Goal: Task Accomplishment & Management: Manage account settings

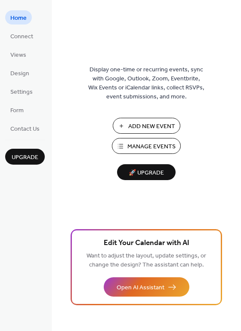
click at [149, 125] on span "Add New Event" at bounding box center [151, 126] width 47 height 9
click at [155, 126] on span "Add New Event" at bounding box center [151, 126] width 47 height 9
click at [150, 126] on span "Add New Event" at bounding box center [151, 126] width 47 height 9
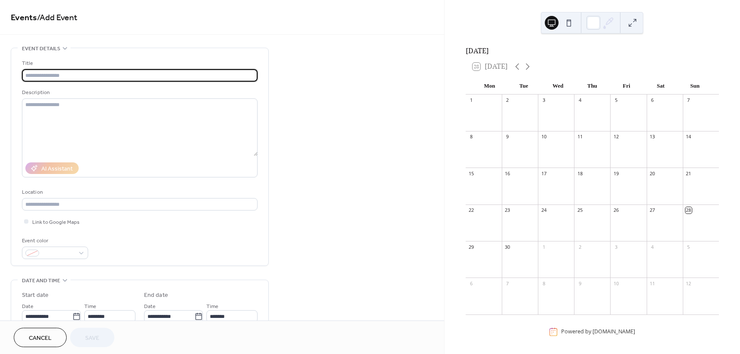
click at [45, 72] on input "text" at bounding box center [140, 75] width 236 height 12
type input "**********"
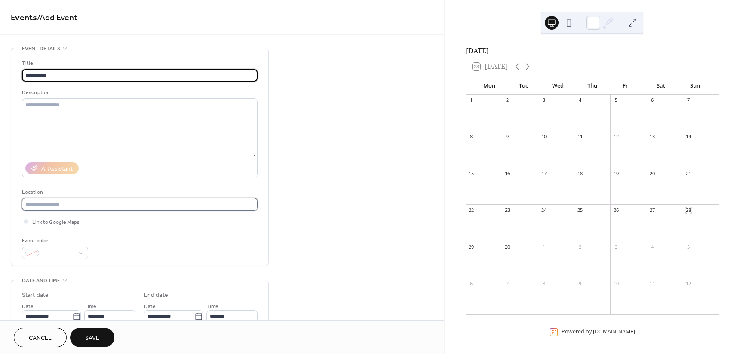
click at [61, 204] on input "text" at bounding box center [140, 204] width 236 height 12
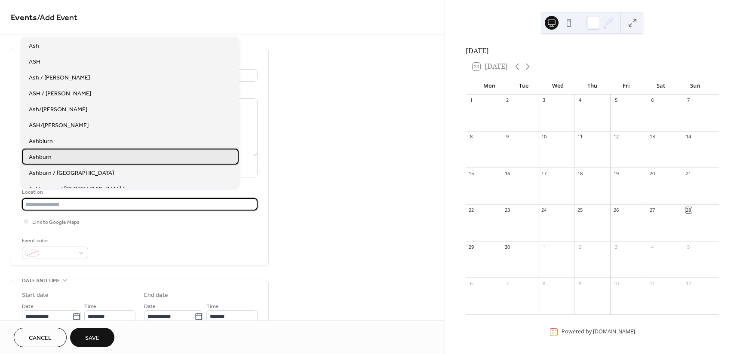
click at [57, 158] on div "Ashburn" at bounding box center [130, 157] width 217 height 16
type input "*******"
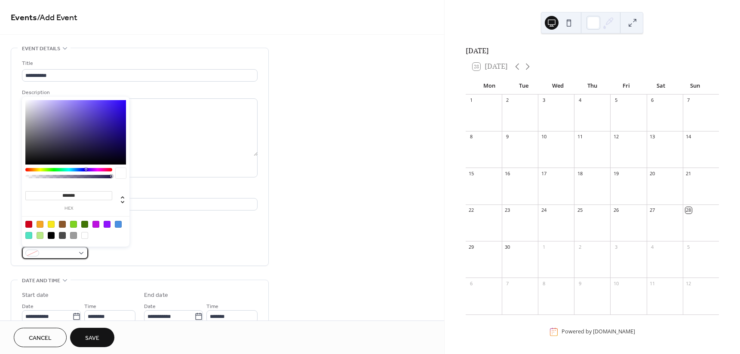
click at [83, 252] on div at bounding box center [55, 253] width 66 height 12
click at [46, 220] on div at bounding box center [75, 229] width 109 height 27
click at [51, 222] on div at bounding box center [51, 224] width 7 height 7
type input "*******"
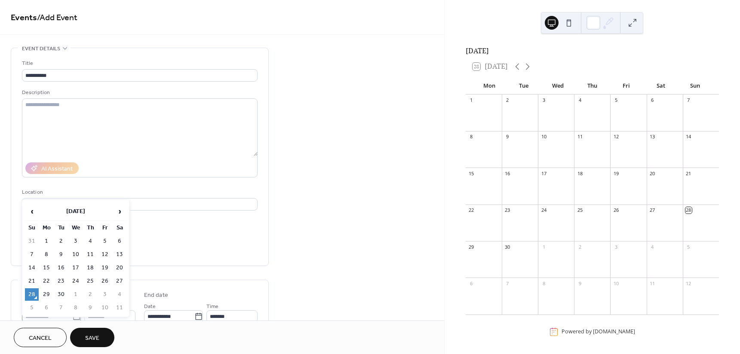
click at [74, 316] on body "**********" at bounding box center [370, 177] width 740 height 354
click at [61, 295] on td "30" at bounding box center [61, 295] width 14 height 12
type input "**********"
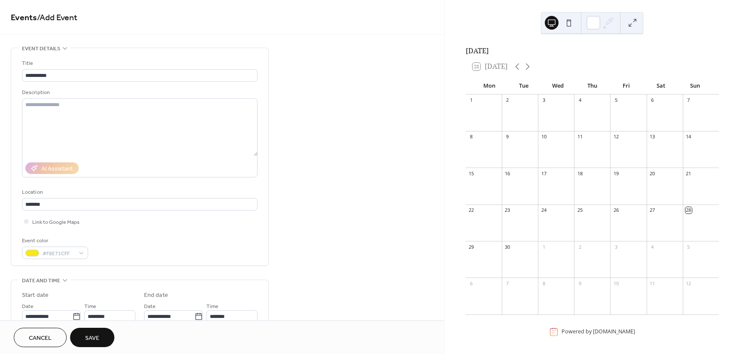
click at [172, 273] on div "**********" at bounding box center [140, 340] width 258 height 584
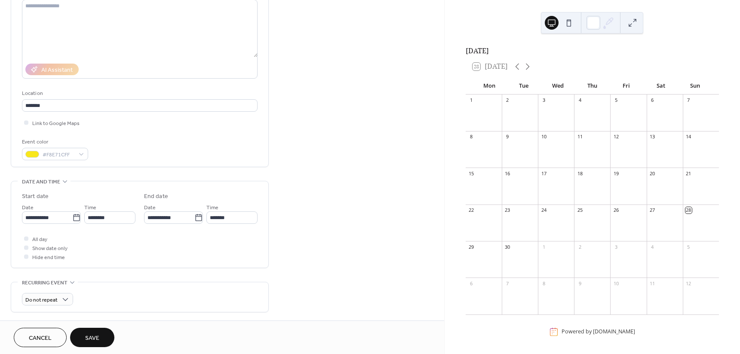
scroll to position [100, 0]
click at [108, 217] on input "********" at bounding box center [109, 216] width 51 height 12
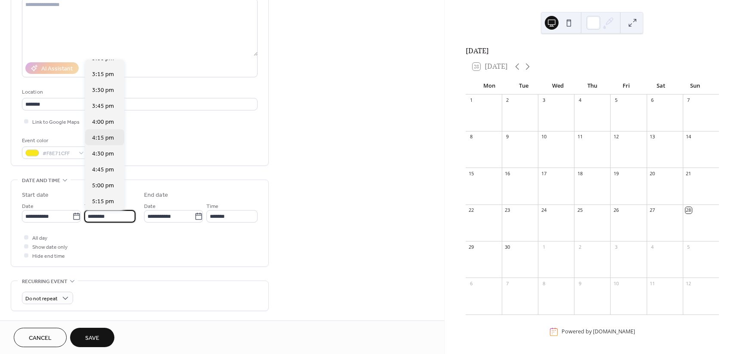
scroll to position [1065, 0]
click at [107, 149] on span "6:00 pm" at bounding box center [103, 149] width 22 height 9
type input "*******"
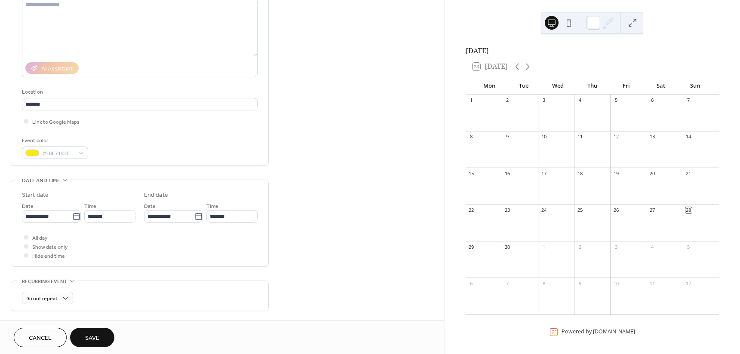
click at [231, 224] on div "**********" at bounding box center [140, 225] width 236 height 69
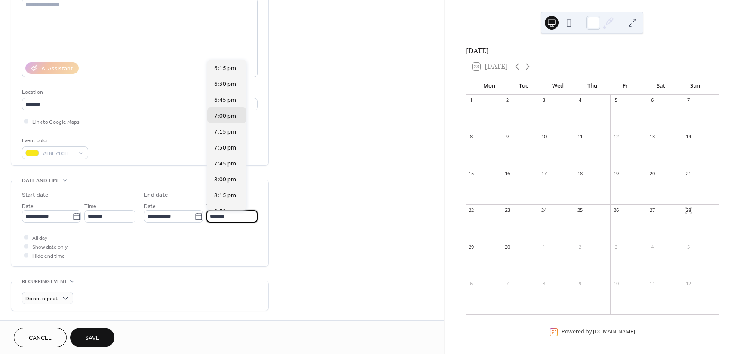
click at [224, 212] on input "*******" at bounding box center [231, 216] width 51 height 12
click at [227, 145] on span "9:00 pm" at bounding box center [225, 143] width 22 height 9
type input "*******"
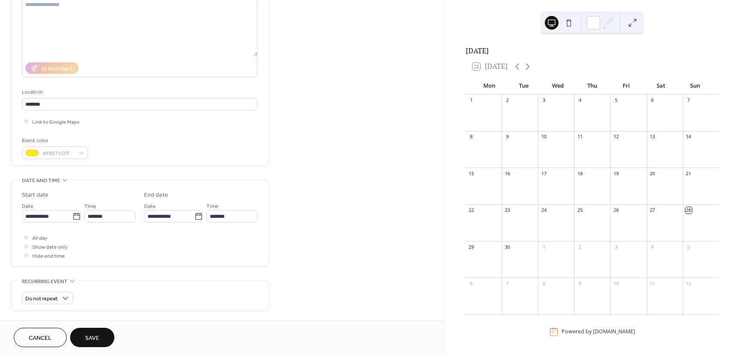
click at [173, 237] on div "All day Show date only Hide end time" at bounding box center [140, 246] width 236 height 27
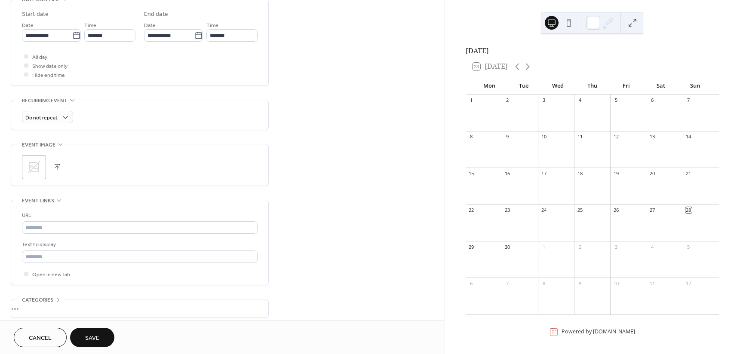
scroll to position [301, 0]
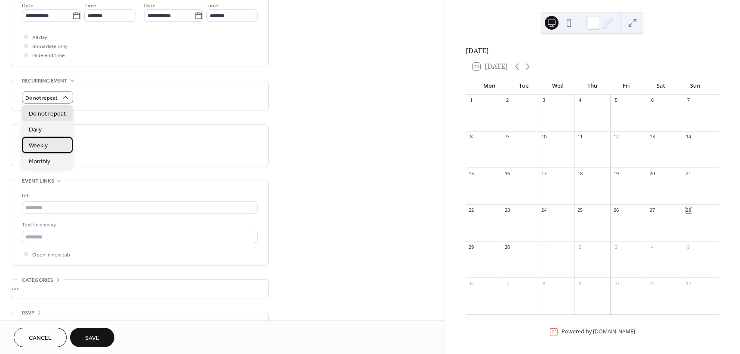
click at [50, 142] on div "Weekly" at bounding box center [47, 145] width 51 height 16
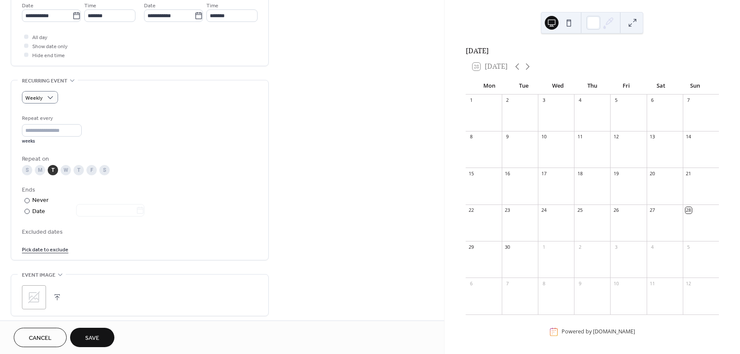
scroll to position [401, 0]
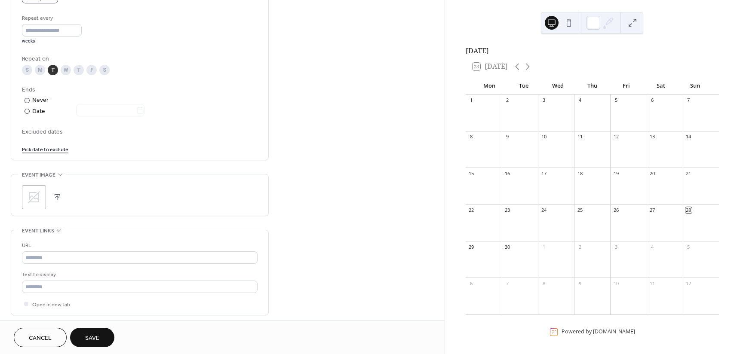
click at [47, 148] on link "Pick date to exclude" at bounding box center [45, 149] width 46 height 9
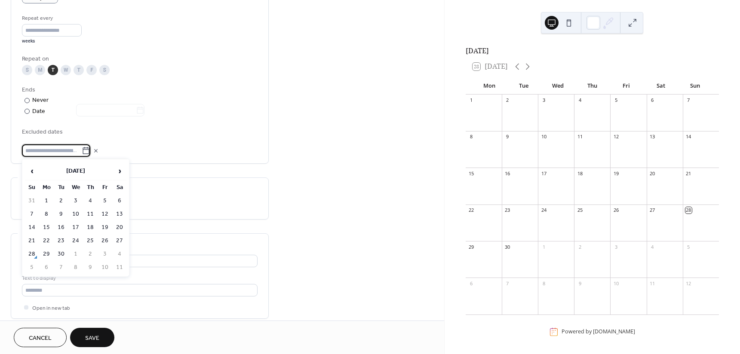
click at [194, 154] on div at bounding box center [140, 151] width 236 height 12
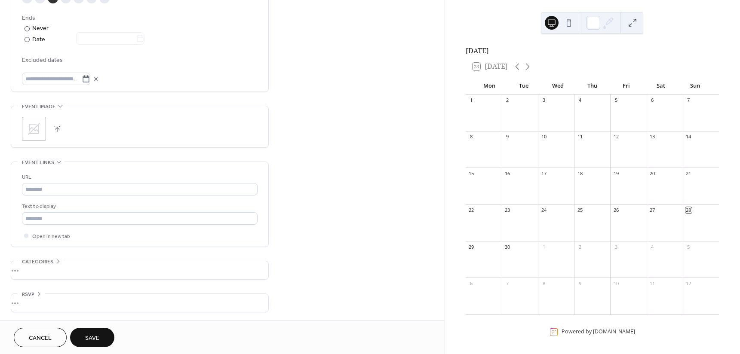
scroll to position [473, 0]
click at [27, 39] on div at bounding box center [27, 39] width 5 height 5
click at [145, 37] on icon at bounding box center [140, 38] width 9 height 9
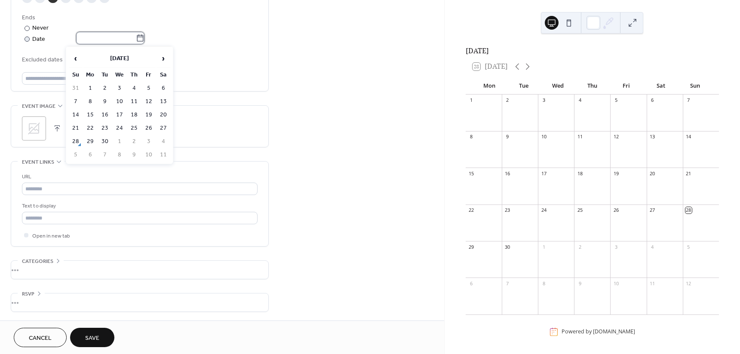
click at [136, 37] on input "text" at bounding box center [106, 38] width 60 height 12
click at [162, 59] on span "›" at bounding box center [163, 58] width 13 height 17
click at [163, 58] on span "›" at bounding box center [163, 58] width 13 height 17
click at [105, 100] on td "4" at bounding box center [105, 101] width 14 height 12
type input "**********"
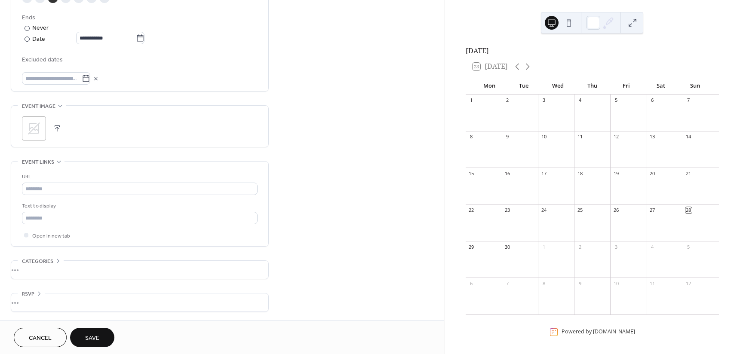
click at [227, 126] on div ";" at bounding box center [140, 129] width 236 height 24
click at [95, 337] on span "Save" at bounding box center [92, 338] width 14 height 9
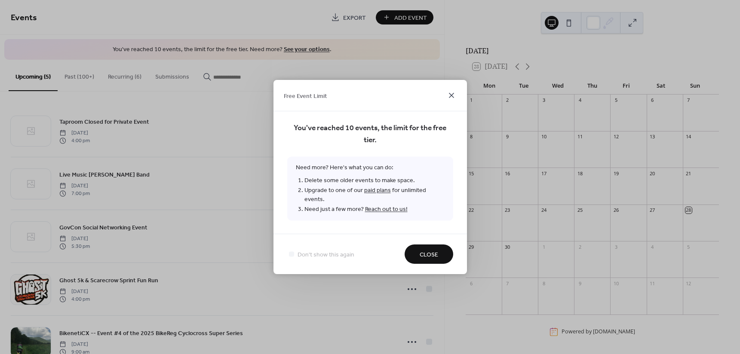
click at [452, 101] on icon at bounding box center [451, 95] width 10 height 10
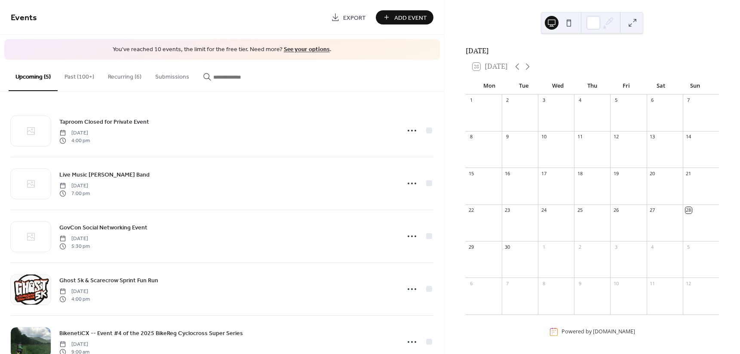
click at [121, 74] on button "Recurring (6)" at bounding box center [124, 75] width 47 height 31
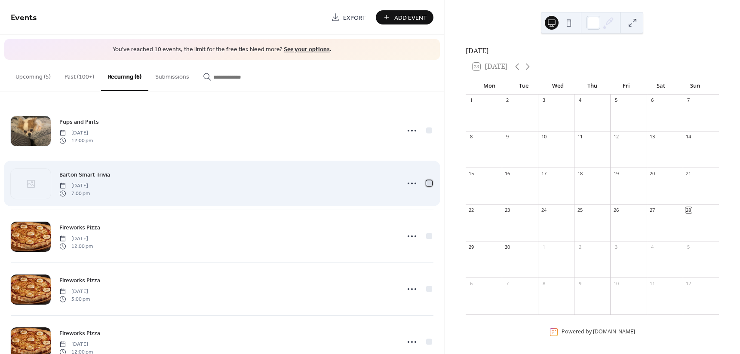
click at [426, 184] on div at bounding box center [429, 183] width 6 height 6
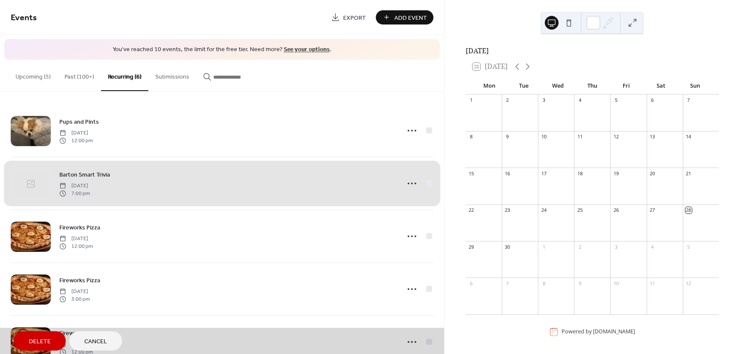
scroll to position [80, 0]
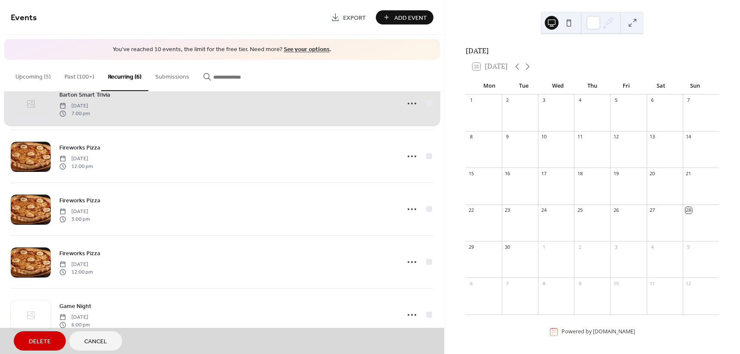
click at [42, 341] on span "Delete" at bounding box center [40, 342] width 22 height 9
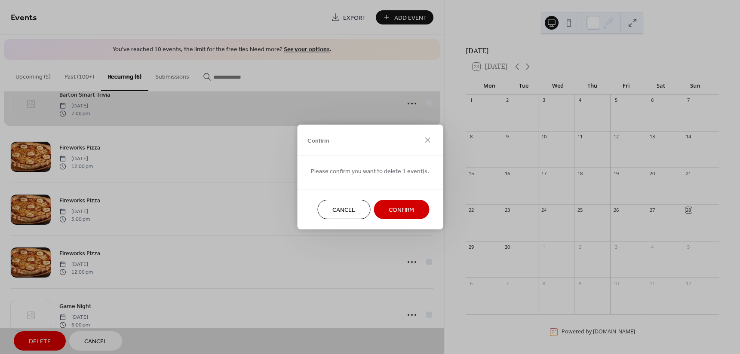
click at [403, 209] on span "Confirm" at bounding box center [401, 210] width 25 height 9
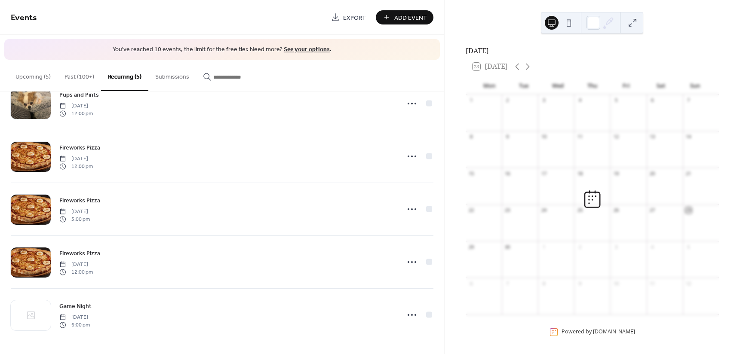
scroll to position [27, 0]
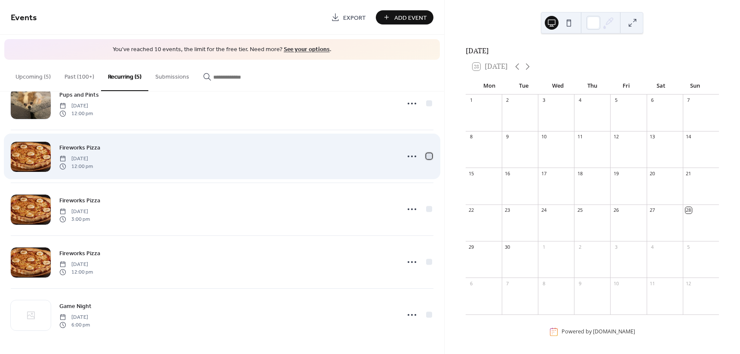
click at [427, 154] on div at bounding box center [429, 156] width 6 height 6
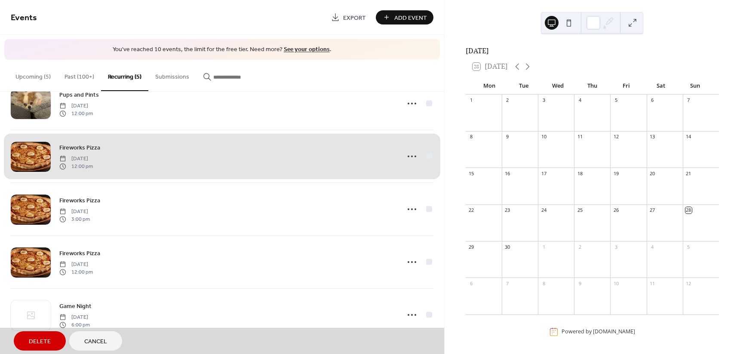
click at [412, 155] on div "Fireworks Pizza Friday, September 5, 2025 12:00 pm" at bounding box center [222, 156] width 423 height 53
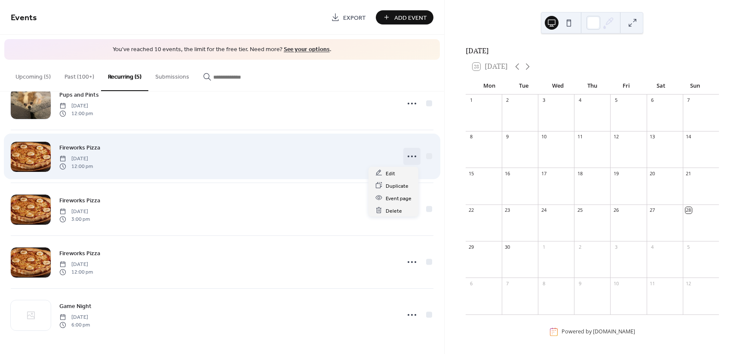
click at [411, 155] on icon at bounding box center [412, 157] width 14 height 14
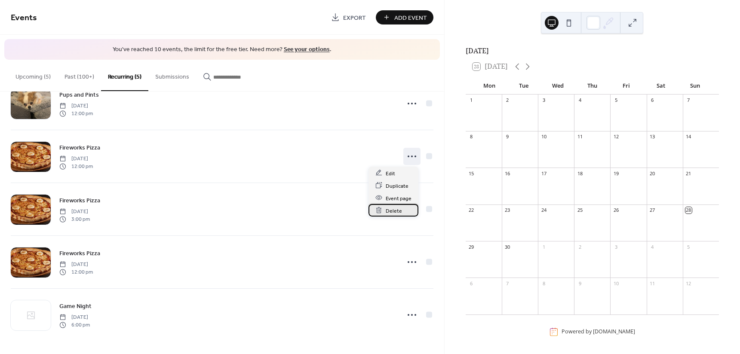
click at [397, 209] on span "Delete" at bounding box center [394, 210] width 16 height 9
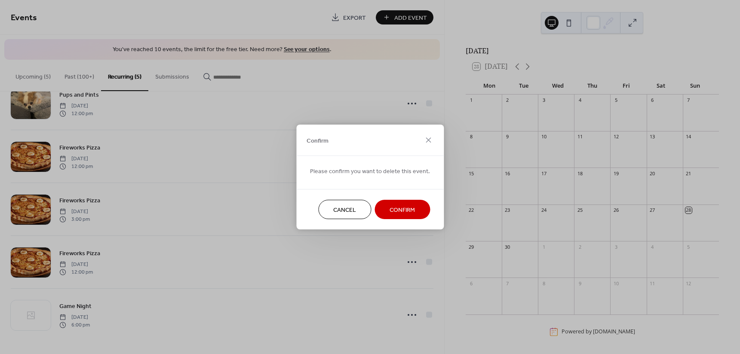
click at [397, 207] on span "Confirm" at bounding box center [402, 210] width 25 height 9
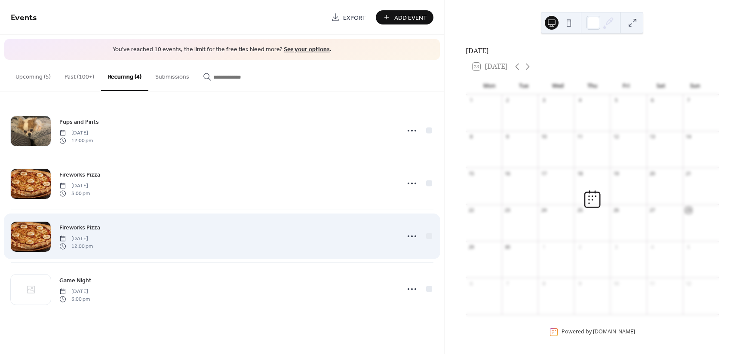
scroll to position [0, 0]
click at [412, 236] on circle at bounding box center [412, 237] width 2 height 2
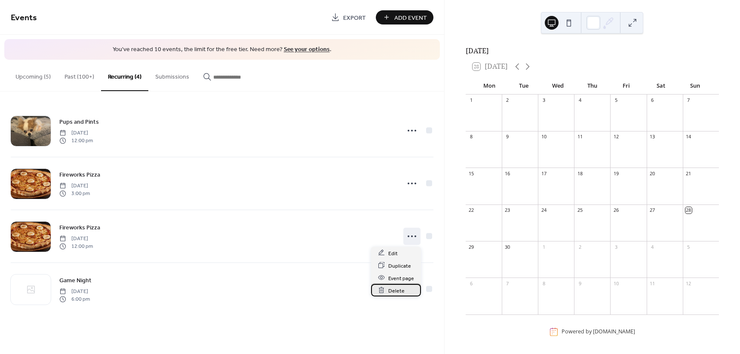
click at [396, 290] on span "Delete" at bounding box center [396, 290] width 16 height 9
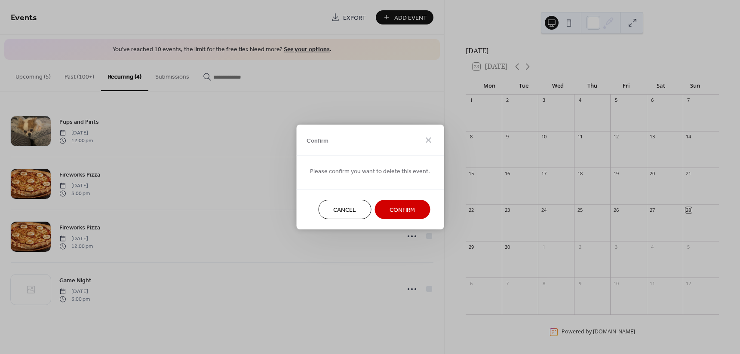
click at [401, 212] on span "Confirm" at bounding box center [402, 210] width 25 height 9
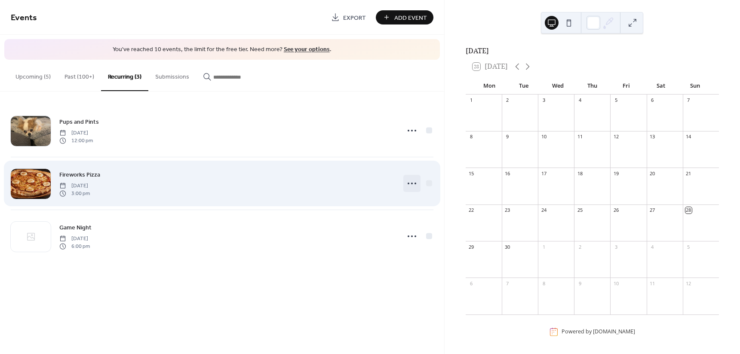
click at [412, 181] on icon at bounding box center [412, 184] width 14 height 14
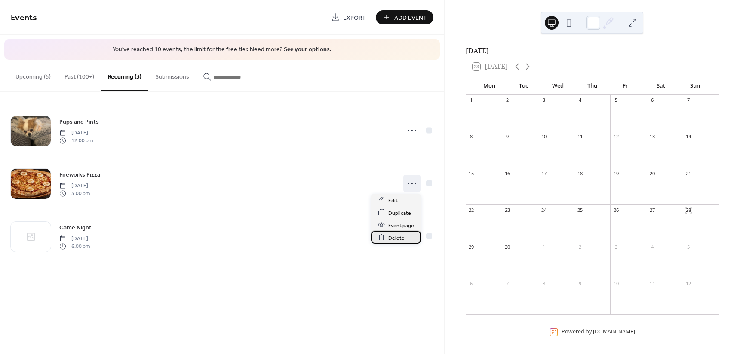
click at [399, 237] on span "Delete" at bounding box center [396, 238] width 16 height 9
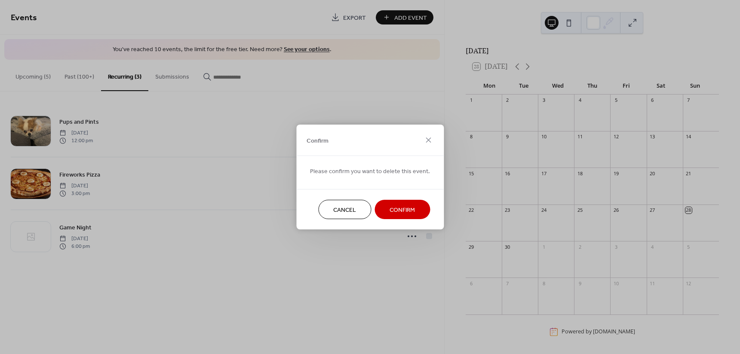
click at [392, 208] on span "Confirm" at bounding box center [402, 210] width 25 height 9
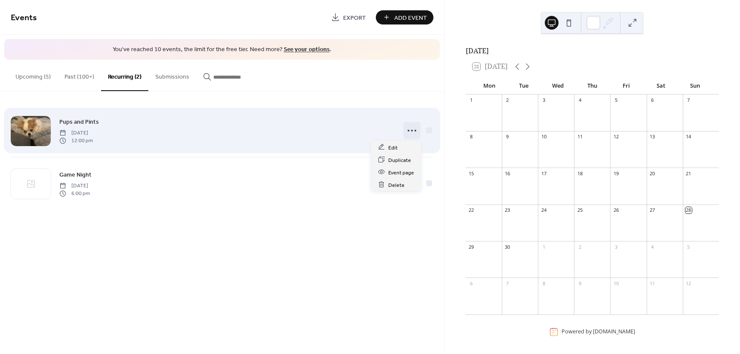
click at [410, 130] on icon at bounding box center [412, 131] width 14 height 14
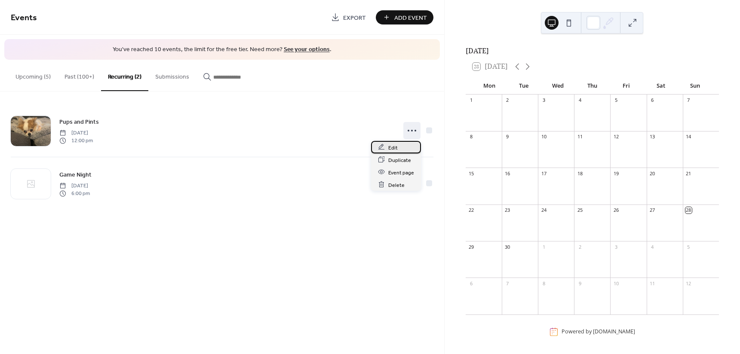
click at [394, 148] on span "Edit" at bounding box center [392, 147] width 9 height 9
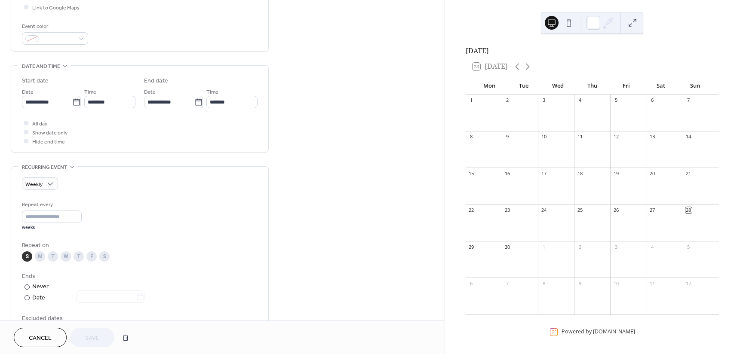
scroll to position [169, 0]
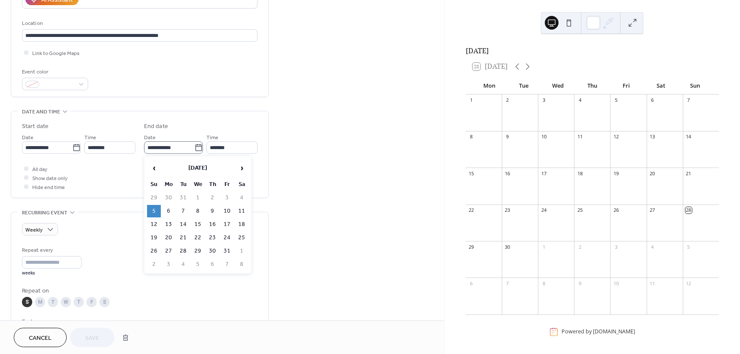
click at [196, 147] on icon at bounding box center [198, 148] width 9 height 9
click at [194, 147] on input "**********" at bounding box center [169, 147] width 50 height 12
click at [154, 167] on span "‹" at bounding box center [154, 168] width 13 height 17
click at [237, 170] on span "›" at bounding box center [241, 168] width 13 height 17
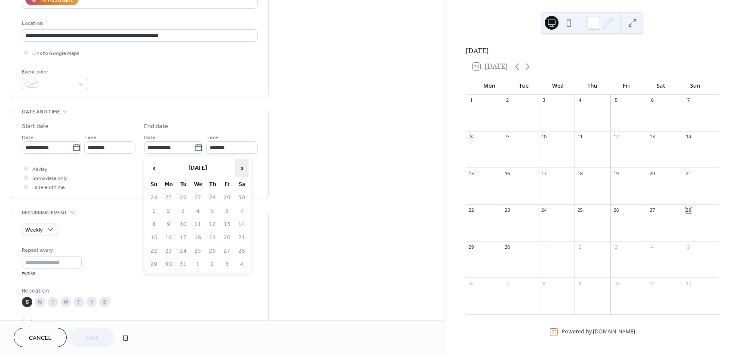
click at [238, 170] on span "›" at bounding box center [241, 168] width 13 height 17
click at [261, 172] on div "**********" at bounding box center [139, 154] width 257 height 86
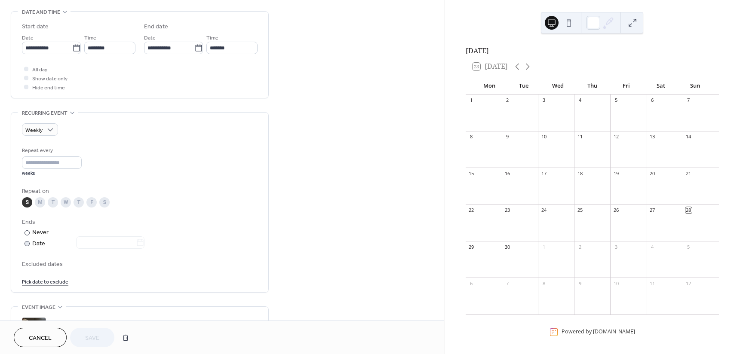
scroll to position [269, 0]
click at [28, 243] on div at bounding box center [27, 243] width 5 height 5
click at [143, 244] on icon at bounding box center [140, 242] width 9 height 9
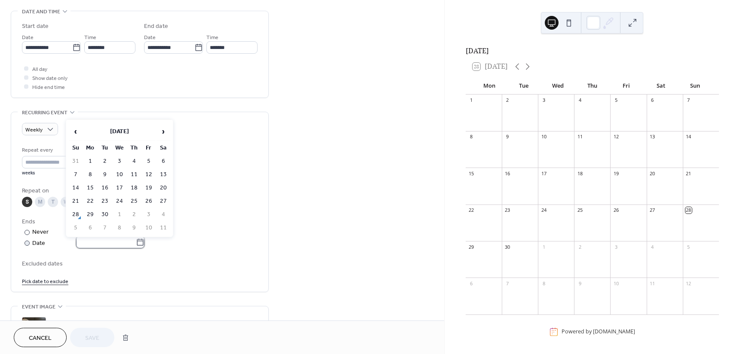
click at [136, 244] on input "text" at bounding box center [106, 242] width 60 height 12
click at [166, 133] on span "›" at bounding box center [163, 131] width 13 height 17
click at [76, 214] on td "26" at bounding box center [76, 215] width 14 height 12
type input "**********"
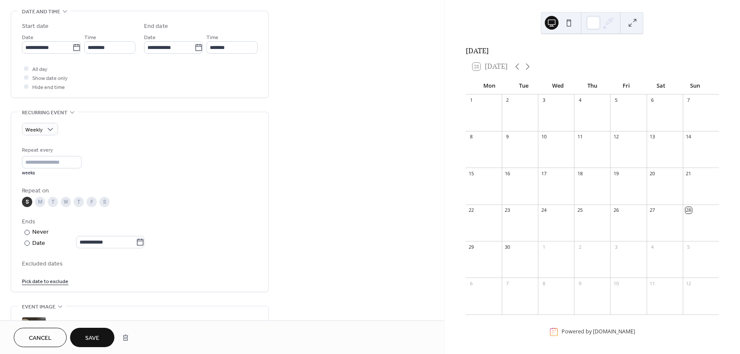
click at [173, 224] on div "Ends" at bounding box center [139, 222] width 234 height 9
click at [77, 47] on icon at bounding box center [76, 47] width 6 height 7
click at [72, 47] on input "**********" at bounding box center [47, 47] width 50 height 12
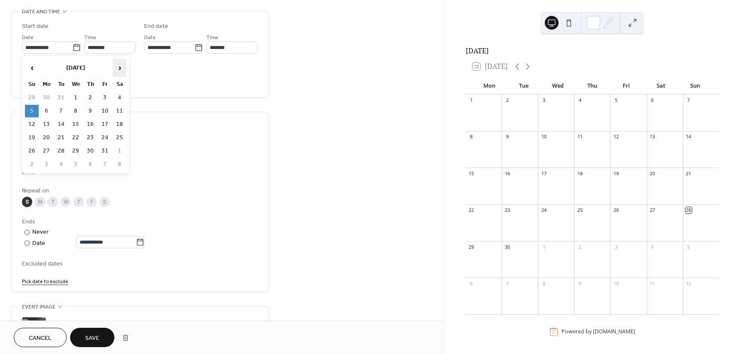
click at [117, 68] on span "›" at bounding box center [119, 67] width 13 height 17
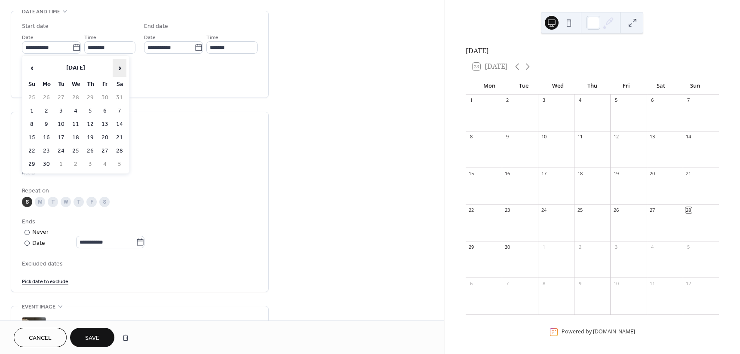
click at [117, 68] on span "›" at bounding box center [119, 67] width 13 height 17
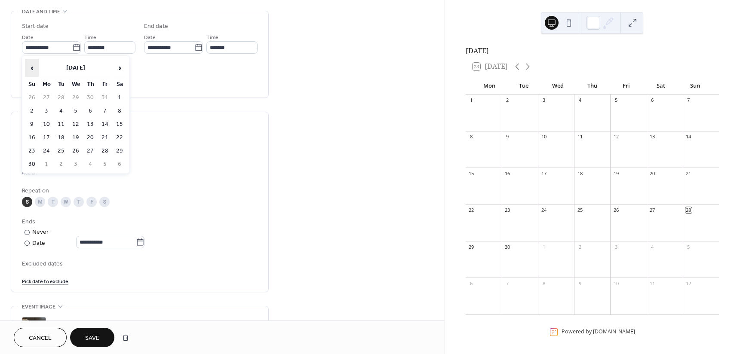
click at [36, 67] on span "‹" at bounding box center [31, 67] width 13 height 17
click at [32, 69] on span "‹" at bounding box center [31, 67] width 13 height 17
click at [116, 68] on span "›" at bounding box center [119, 67] width 13 height 17
click at [31, 111] on td "5" at bounding box center [32, 111] width 14 height 12
type input "**********"
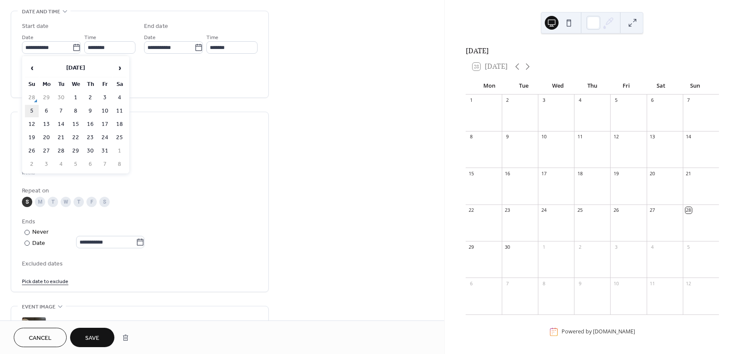
type input "**********"
click at [96, 337] on span "Save" at bounding box center [92, 338] width 14 height 9
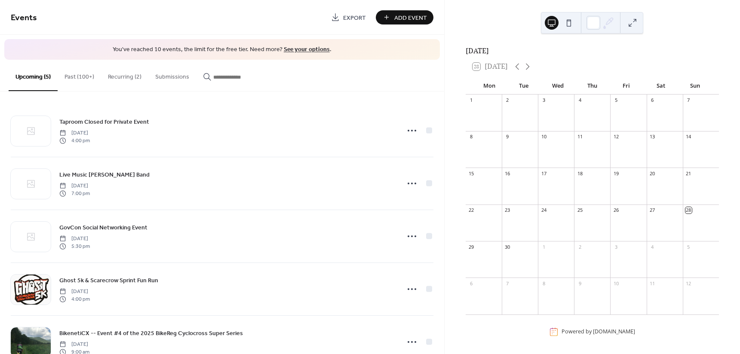
click at [303, 49] on link "See your options" at bounding box center [307, 50] width 46 height 12
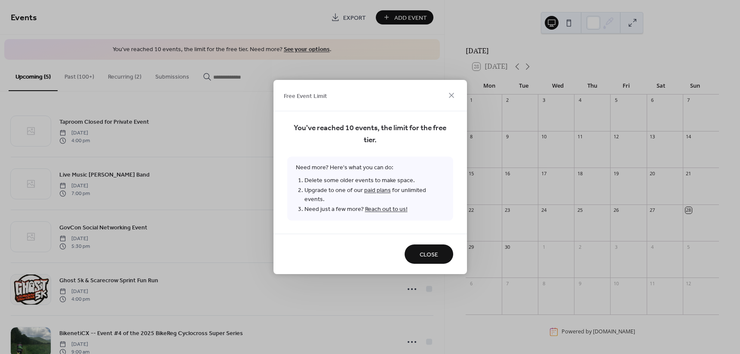
click at [422, 251] on span "Close" at bounding box center [429, 255] width 18 height 9
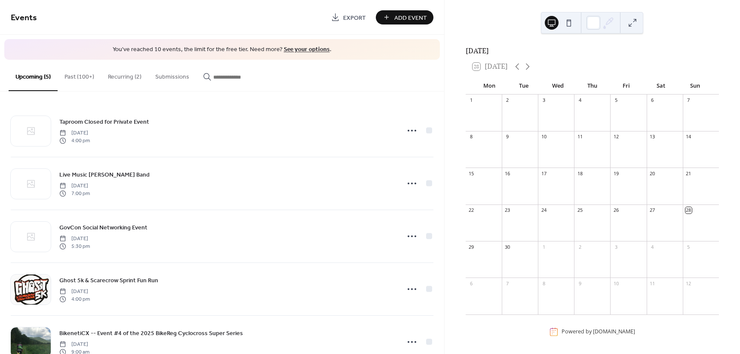
click at [74, 77] on button "Past (100+)" at bounding box center [79, 75] width 43 height 31
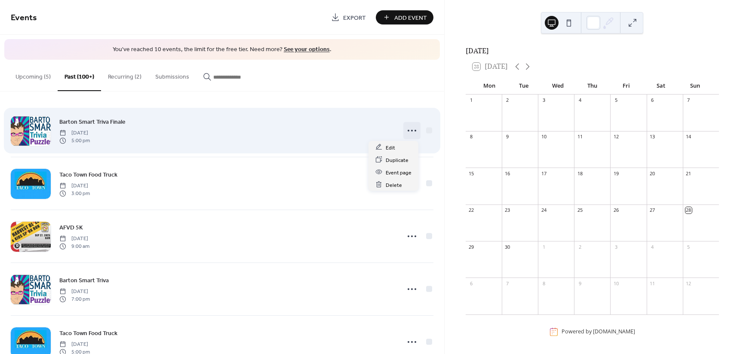
click at [414, 130] on icon at bounding box center [412, 131] width 14 height 14
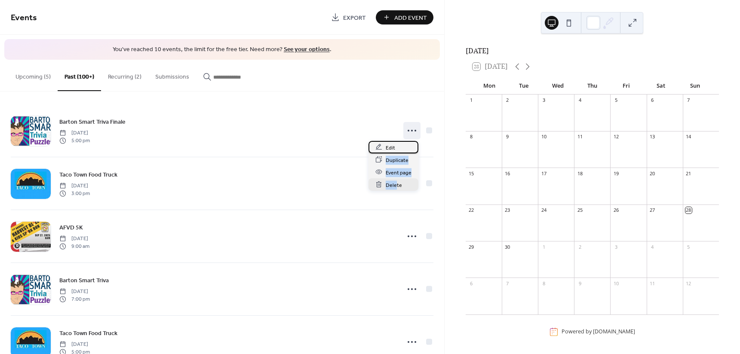
drag, startPoint x: 394, startPoint y: 146, endPoint x: 397, endPoint y: 183, distance: 36.6
click at [397, 183] on div "Edit Duplicate Event page Delete" at bounding box center [394, 166] width 50 height 50
click at [397, 185] on span "Delete" at bounding box center [394, 185] width 16 height 9
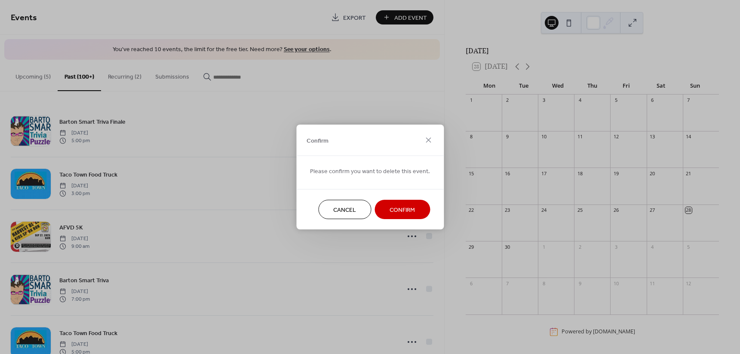
click at [394, 212] on span "Confirm" at bounding box center [402, 210] width 25 height 9
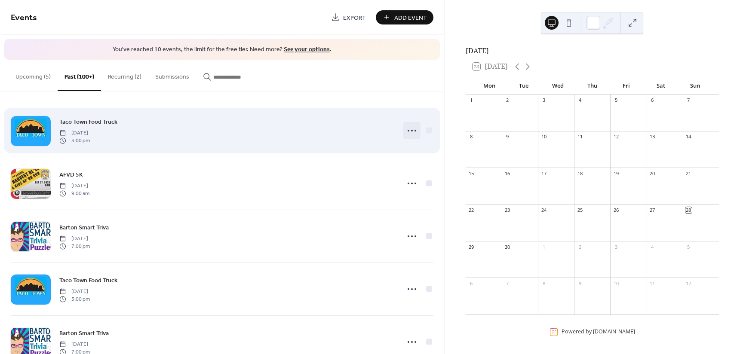
click at [408, 132] on icon at bounding box center [412, 131] width 14 height 14
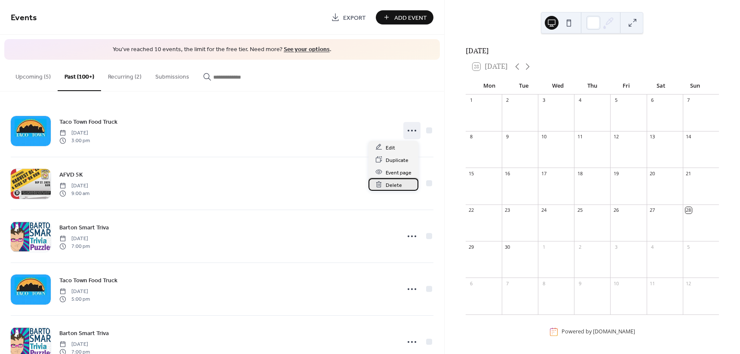
click at [397, 184] on span "Delete" at bounding box center [394, 185] width 16 height 9
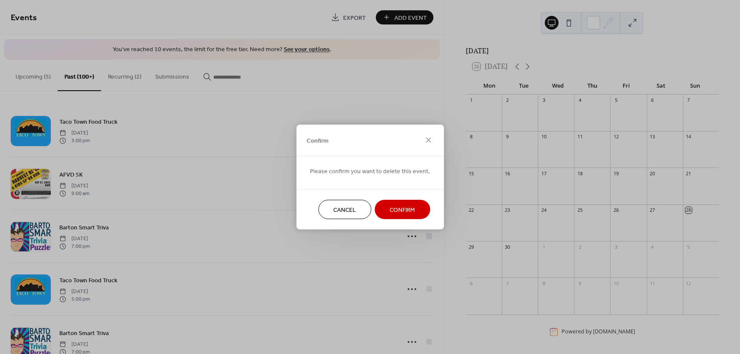
click at [402, 210] on span "Confirm" at bounding box center [402, 210] width 25 height 9
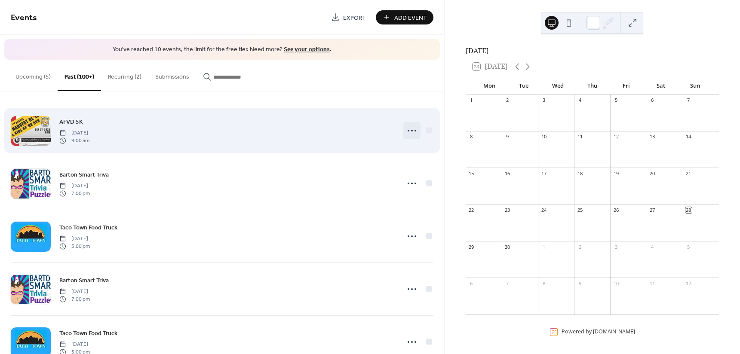
click at [413, 126] on icon at bounding box center [412, 131] width 14 height 14
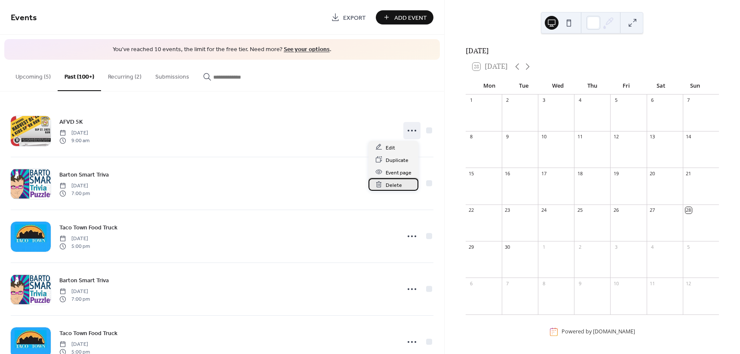
click at [395, 187] on span "Delete" at bounding box center [394, 185] width 16 height 9
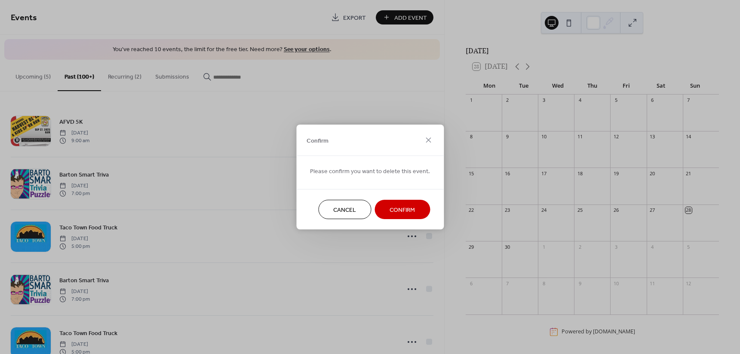
click at [398, 209] on span "Confirm" at bounding box center [402, 210] width 25 height 9
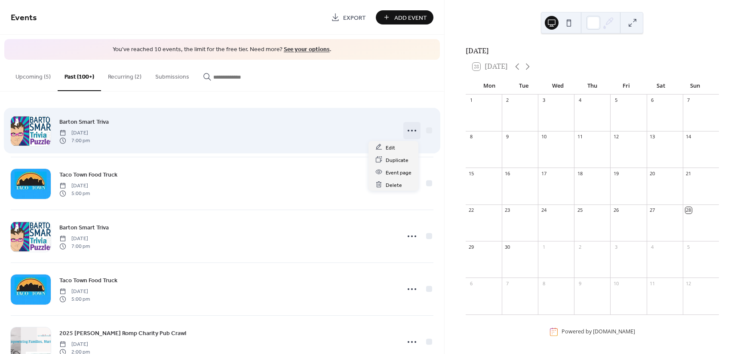
click at [408, 128] on icon at bounding box center [412, 131] width 14 height 14
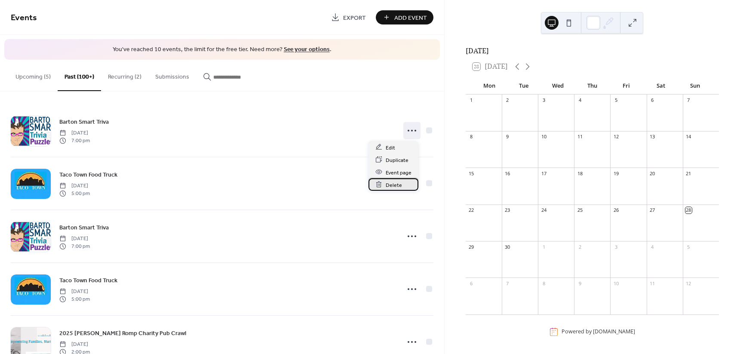
click at [396, 184] on span "Delete" at bounding box center [394, 185] width 16 height 9
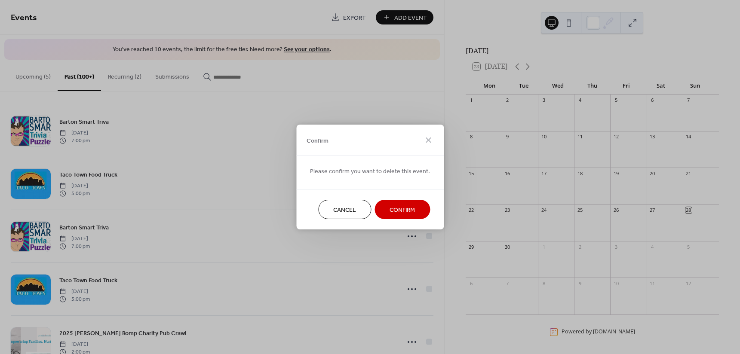
click at [402, 209] on span "Confirm" at bounding box center [402, 210] width 25 height 9
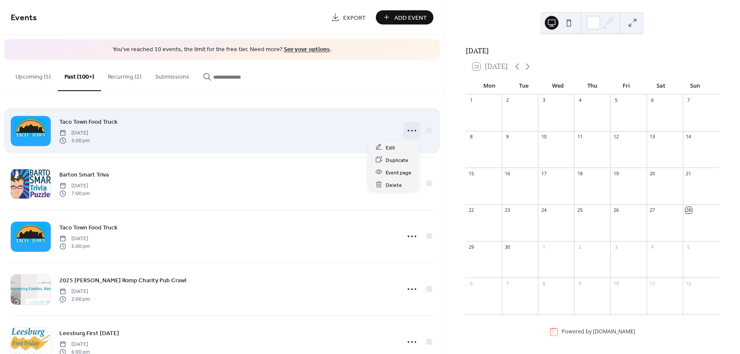
click at [410, 128] on icon at bounding box center [412, 131] width 14 height 14
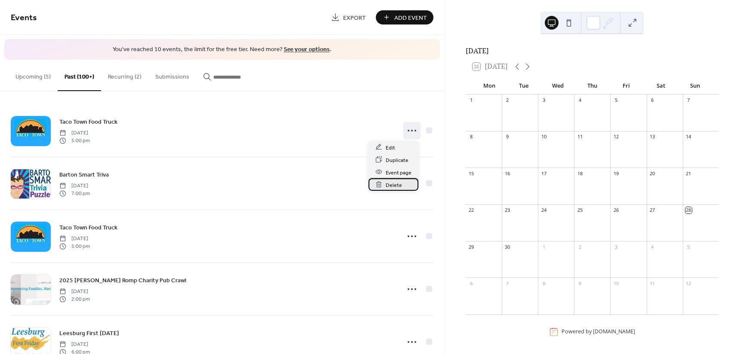
click at [394, 185] on span "Delete" at bounding box center [394, 185] width 16 height 9
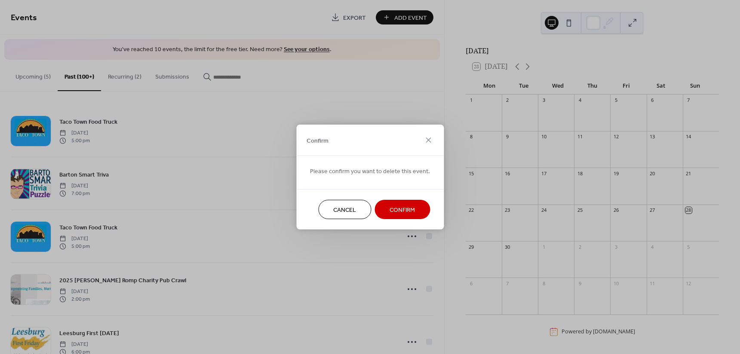
click at [394, 209] on span "Confirm" at bounding box center [402, 210] width 25 height 9
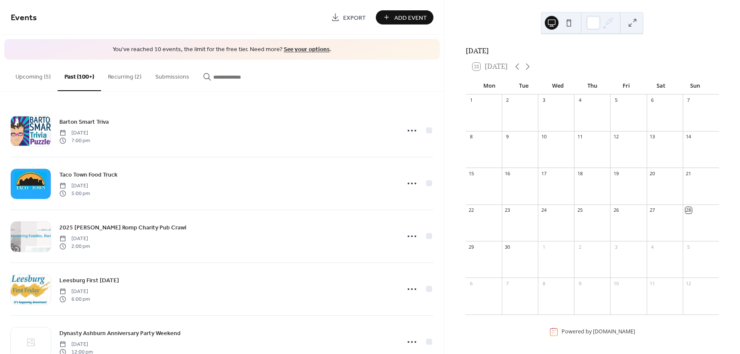
click at [122, 74] on button "Recurring (2)" at bounding box center [124, 75] width 47 height 31
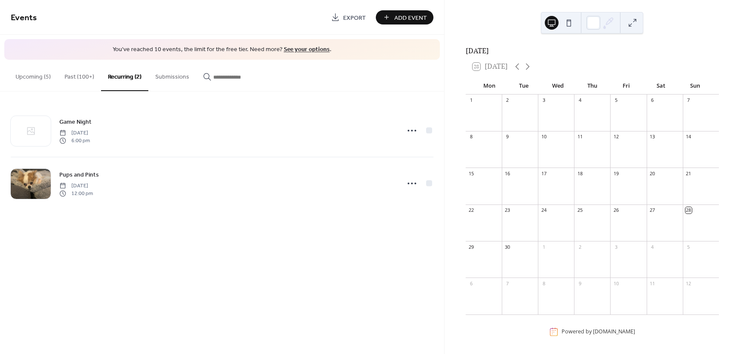
click at [37, 75] on button "Upcoming (5)" at bounding box center [33, 75] width 49 height 31
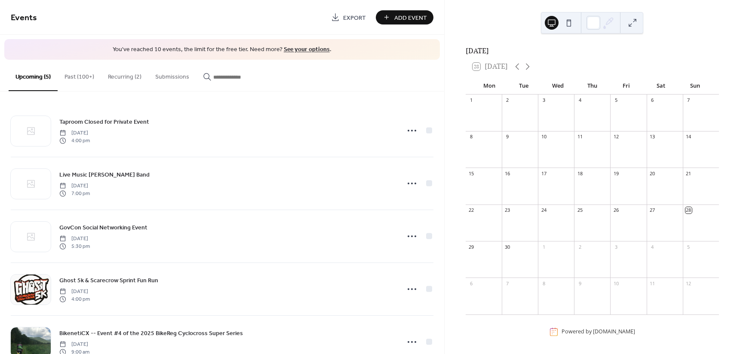
click at [121, 77] on button "Recurring (2)" at bounding box center [124, 75] width 47 height 31
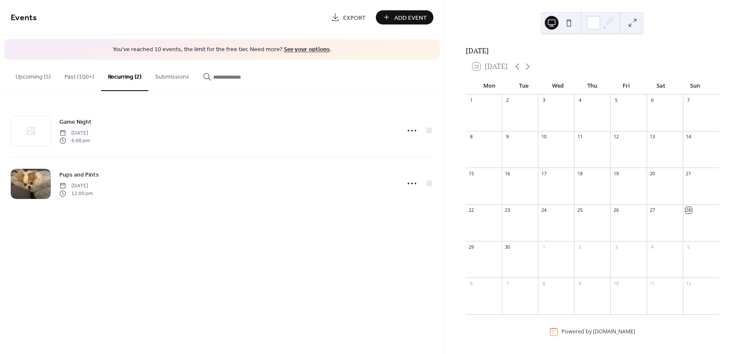
click at [174, 76] on button "Submissions" at bounding box center [172, 75] width 48 height 31
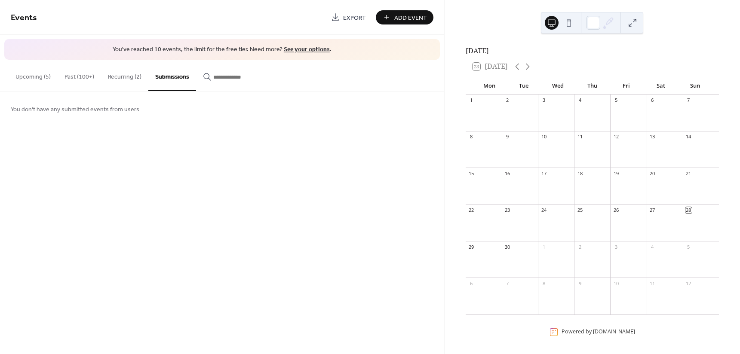
click at [82, 74] on button "Past (100+)" at bounding box center [79, 75] width 43 height 31
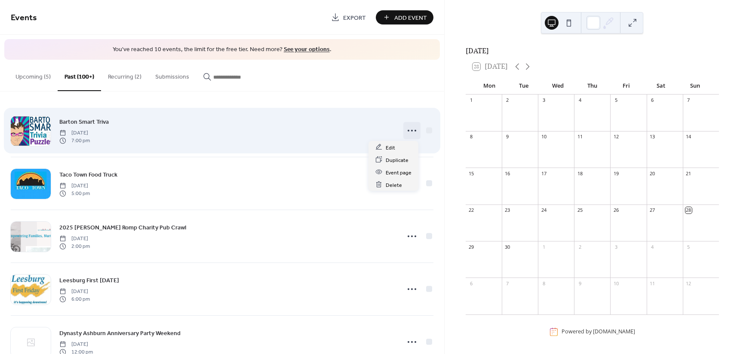
click at [409, 131] on icon at bounding box center [412, 131] width 14 height 14
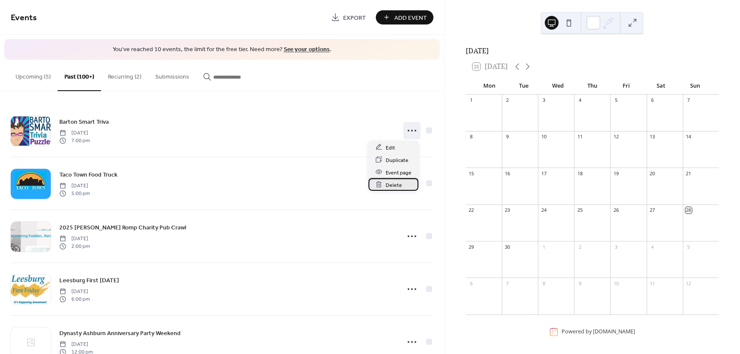
click at [397, 183] on span "Delete" at bounding box center [394, 185] width 16 height 9
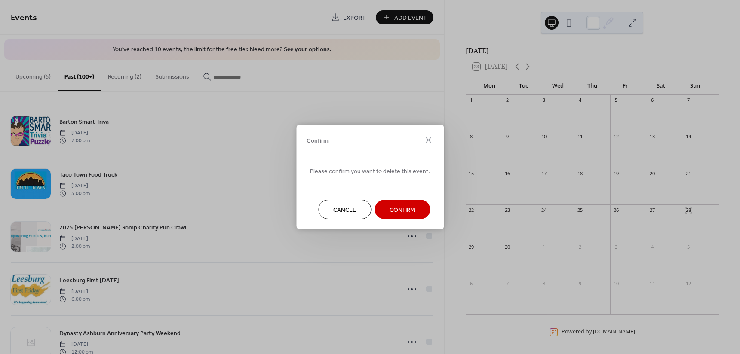
click at [401, 208] on span "Confirm" at bounding box center [402, 210] width 25 height 9
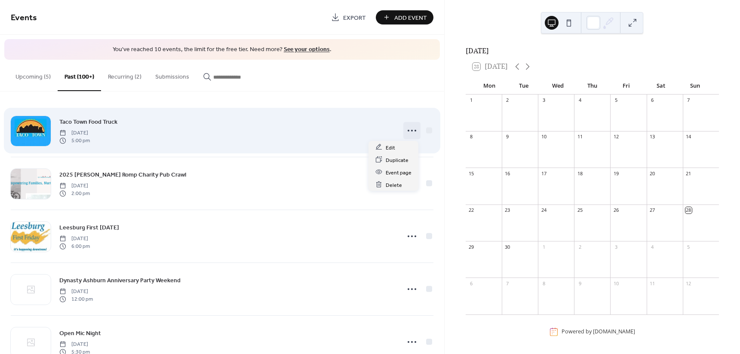
click at [410, 127] on icon at bounding box center [412, 131] width 14 height 14
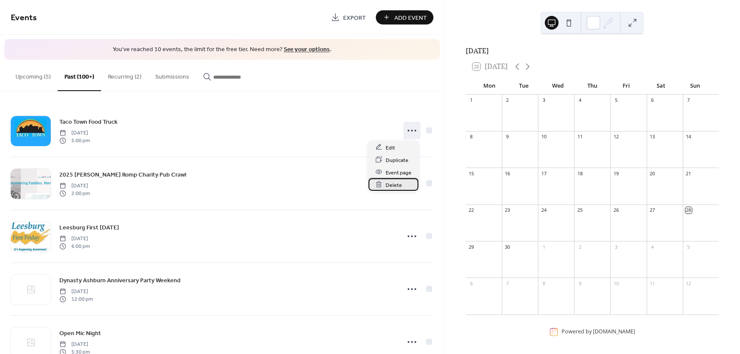
click at [395, 187] on span "Delete" at bounding box center [394, 185] width 16 height 9
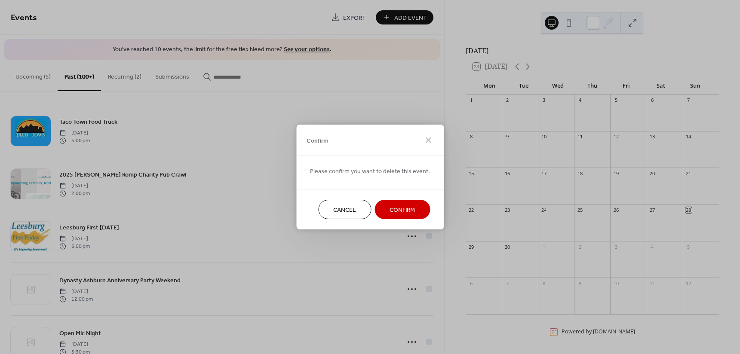
click at [400, 210] on span "Confirm" at bounding box center [402, 210] width 25 height 9
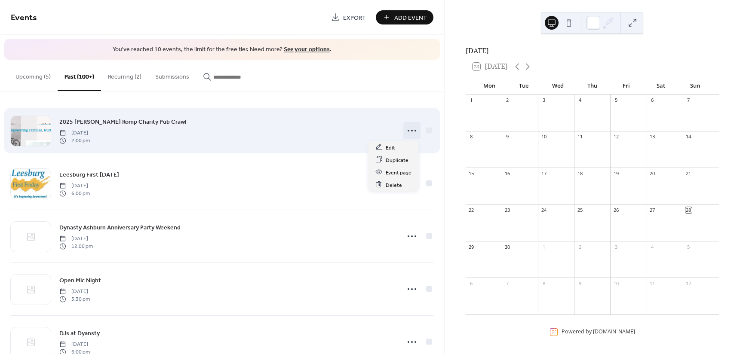
click at [413, 129] on icon at bounding box center [412, 131] width 14 height 14
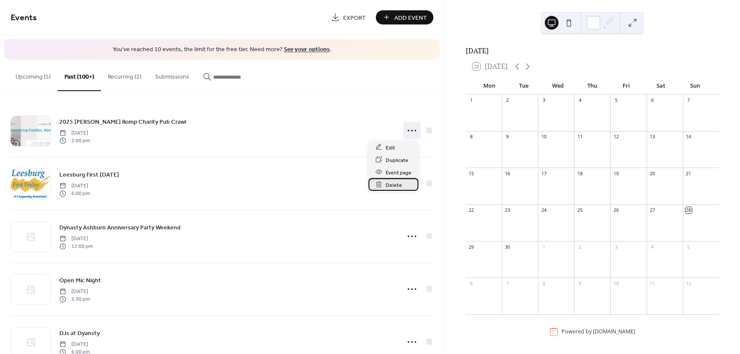
click at [396, 184] on span "Delete" at bounding box center [394, 185] width 16 height 9
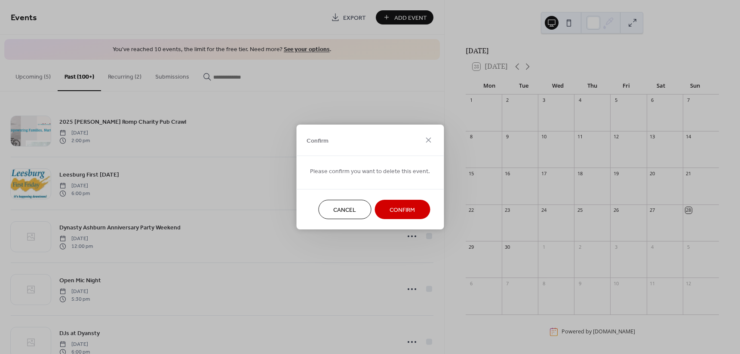
click at [393, 209] on span "Confirm" at bounding box center [402, 210] width 25 height 9
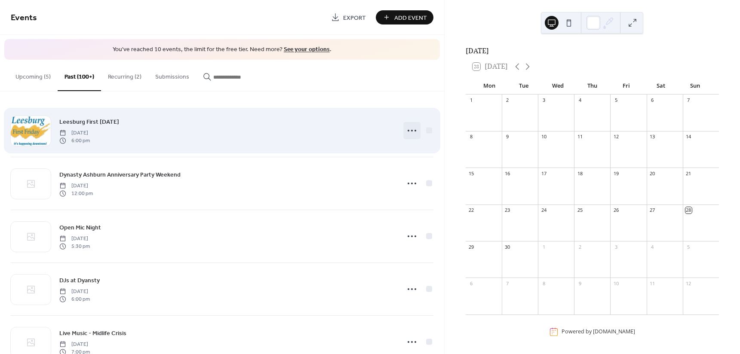
click at [409, 126] on icon at bounding box center [412, 131] width 14 height 14
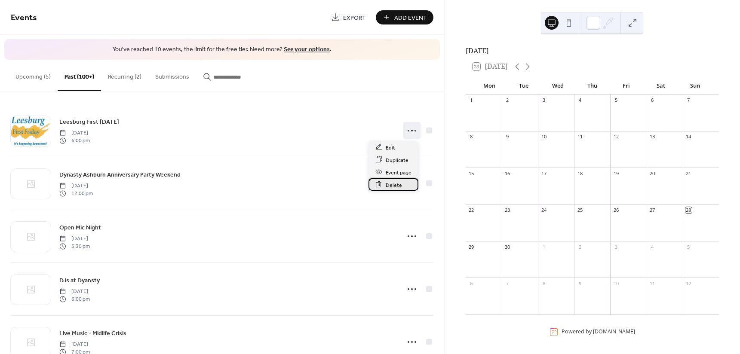
click at [395, 182] on span "Delete" at bounding box center [394, 185] width 16 height 9
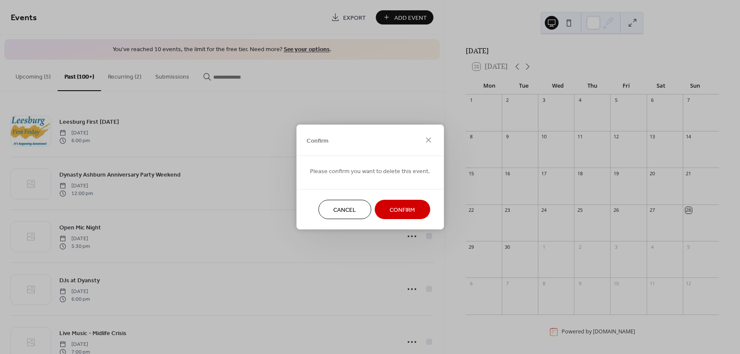
click at [397, 209] on span "Confirm" at bounding box center [402, 210] width 25 height 9
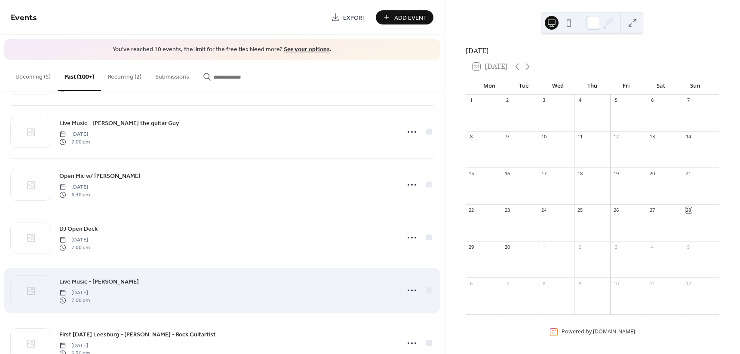
scroll to position [1402, 0]
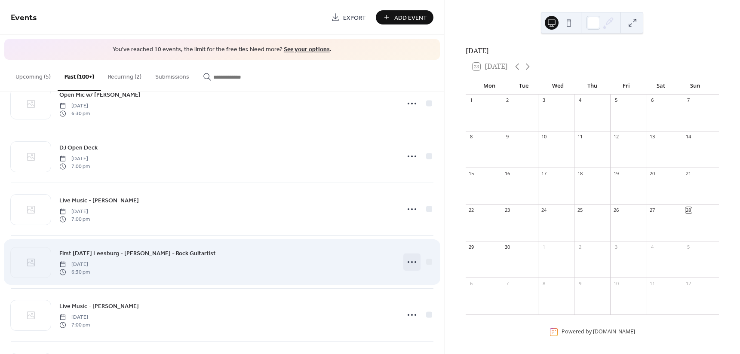
click at [411, 262] on circle at bounding box center [412, 262] width 2 height 2
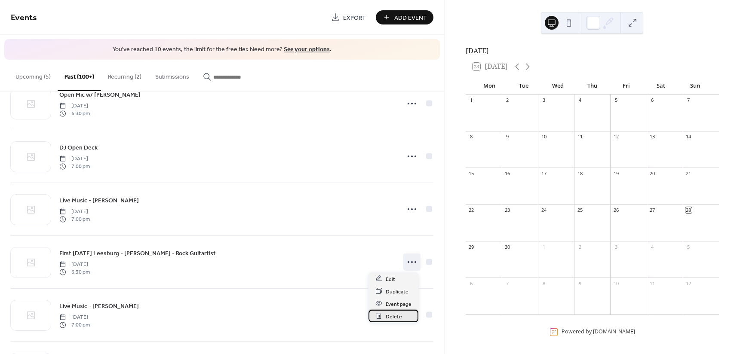
click at [397, 314] on span "Delete" at bounding box center [394, 316] width 16 height 9
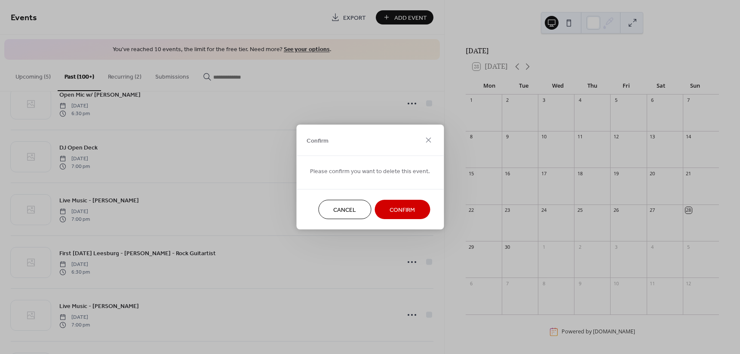
click at [400, 211] on span "Confirm" at bounding box center [402, 210] width 25 height 9
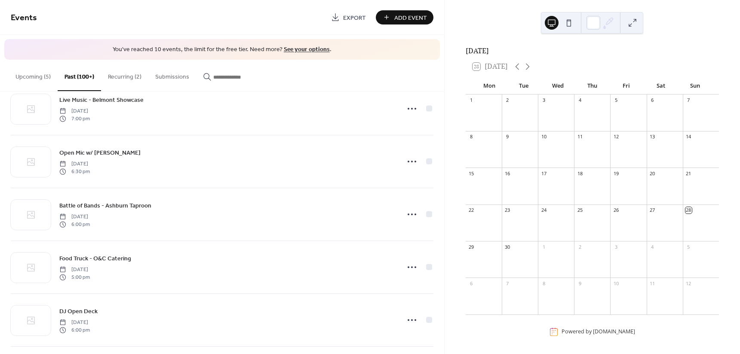
scroll to position [600, 0]
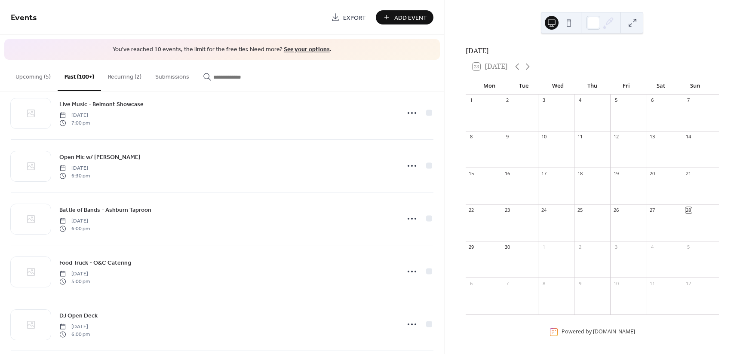
click at [39, 77] on button "Upcoming (5)" at bounding box center [33, 75] width 49 height 31
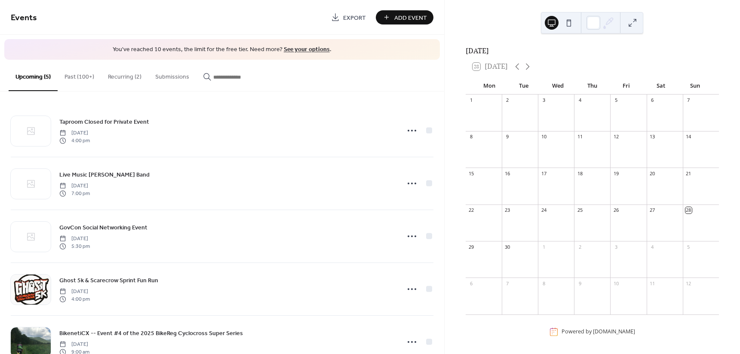
click at [129, 77] on button "Recurring (2)" at bounding box center [124, 75] width 47 height 31
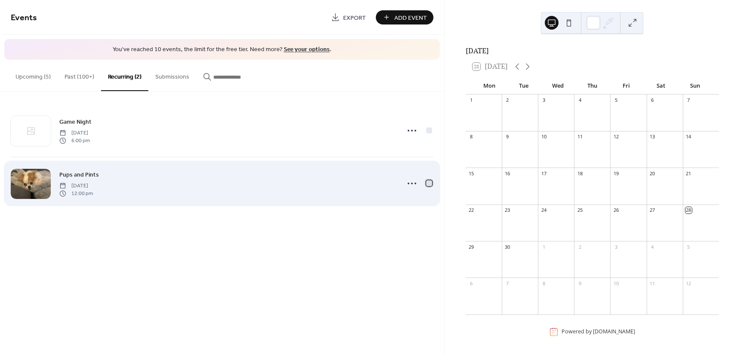
click at [433, 183] on div at bounding box center [429, 183] width 9 height 9
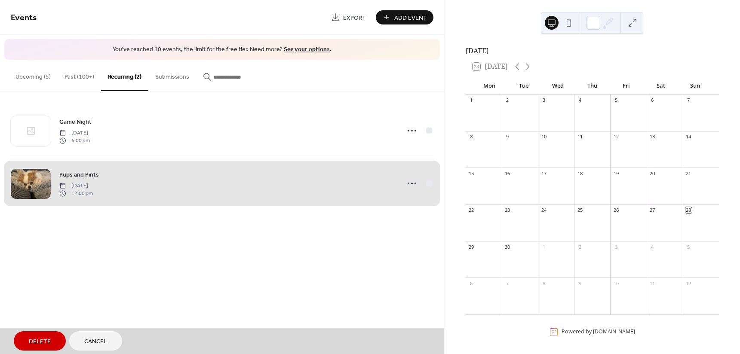
click at [420, 182] on div "Pups and Pints Sunday, October 5, 2025 12:00 pm" at bounding box center [222, 183] width 423 height 53
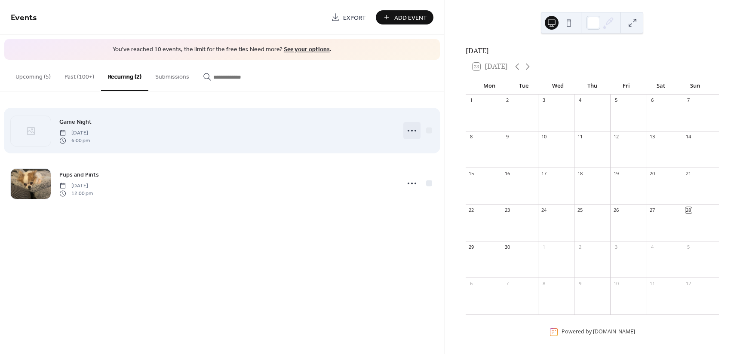
click at [412, 127] on icon at bounding box center [412, 131] width 14 height 14
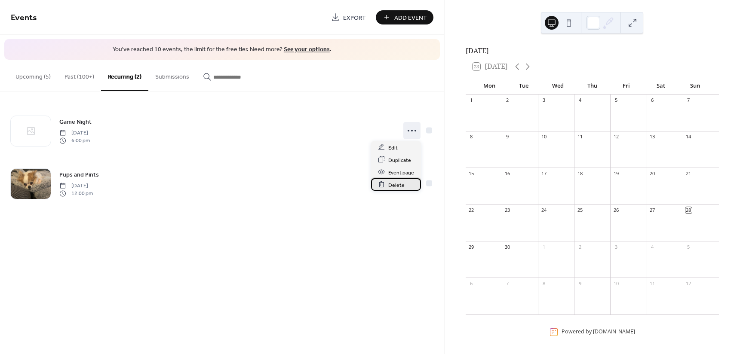
click at [400, 181] on span "Delete" at bounding box center [396, 185] width 16 height 9
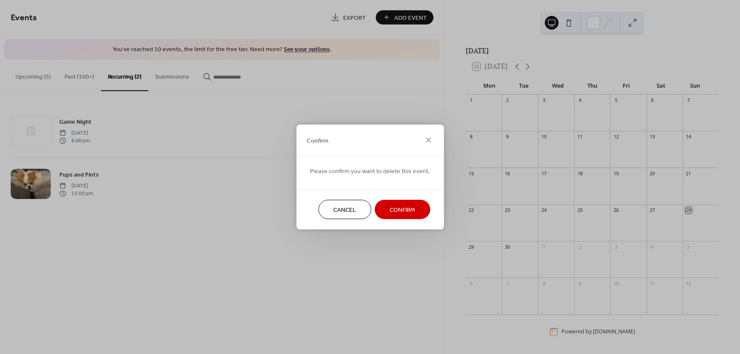
click at [403, 208] on span "Confirm" at bounding box center [402, 210] width 25 height 9
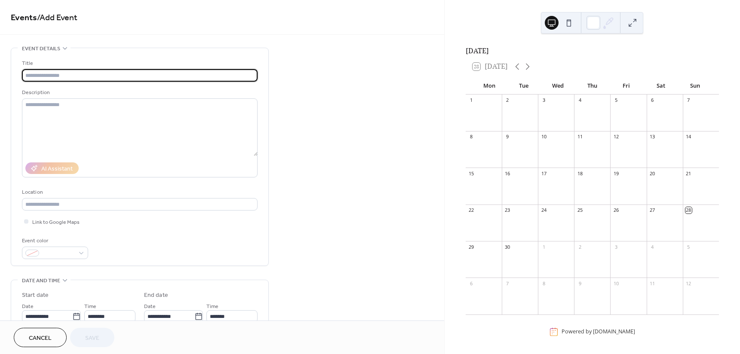
click at [53, 74] on input "text" at bounding box center [140, 75] width 236 height 12
type input "***"
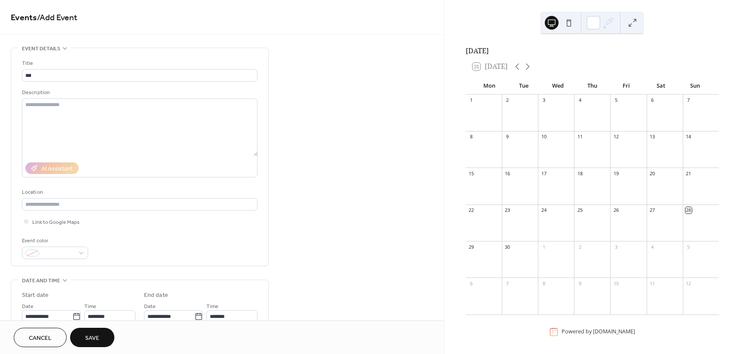
click at [96, 339] on span "Save" at bounding box center [92, 338] width 14 height 9
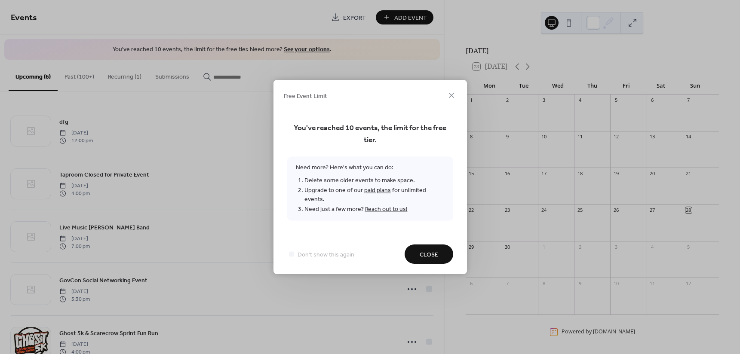
click at [427, 251] on span "Close" at bounding box center [429, 255] width 18 height 9
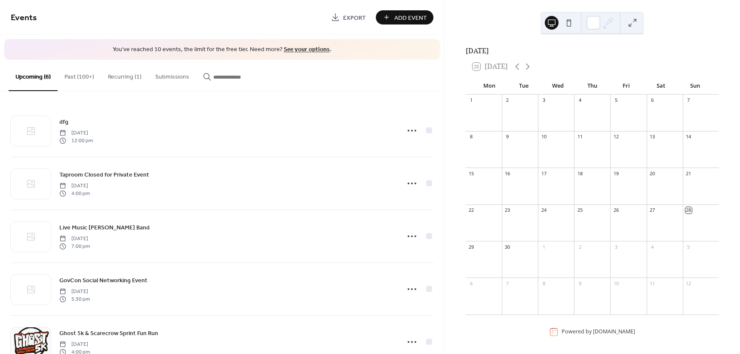
click at [77, 75] on button "Past (100+)" at bounding box center [79, 75] width 43 height 31
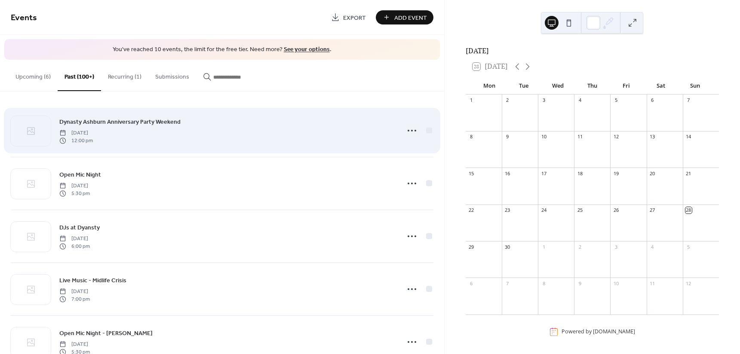
click at [307, 131] on div "Dynasty Ashburn Anniversary Party Weekend Friday, August 29, 2025 12:00 pm" at bounding box center [226, 131] width 335 height 28
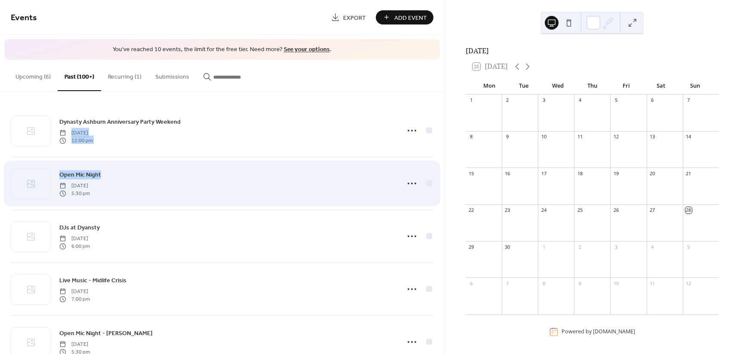
click at [279, 173] on div "Open Mic Night Thursday, August 28, 2025 5:30 pm" at bounding box center [226, 184] width 335 height 28
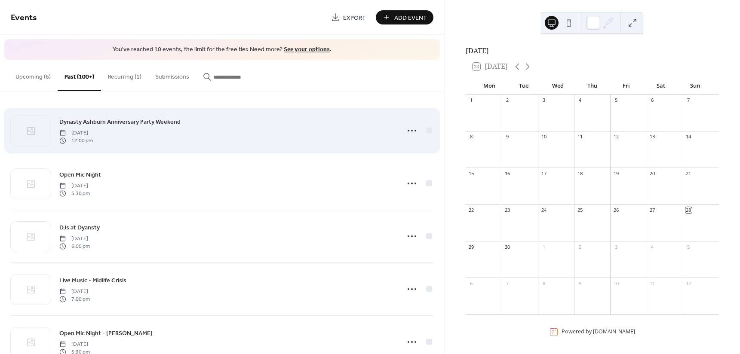
click at [292, 119] on div "Dynasty Ashburn Anniversary Party Weekend Friday, August 29, 2025 12:00 pm" at bounding box center [226, 131] width 335 height 28
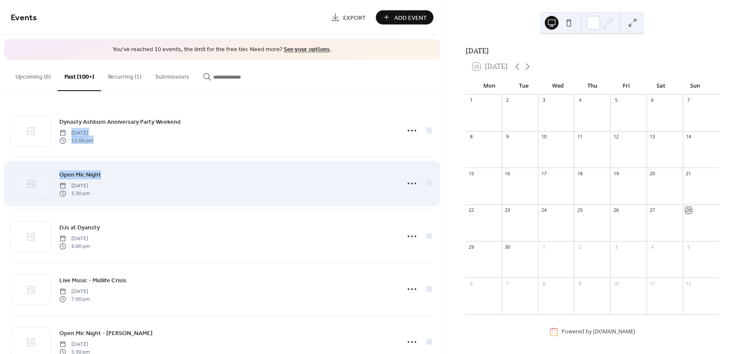
click at [282, 167] on div "Open Mic Night Thursday, August 28, 2025 5:30 pm" at bounding box center [222, 183] width 423 height 52
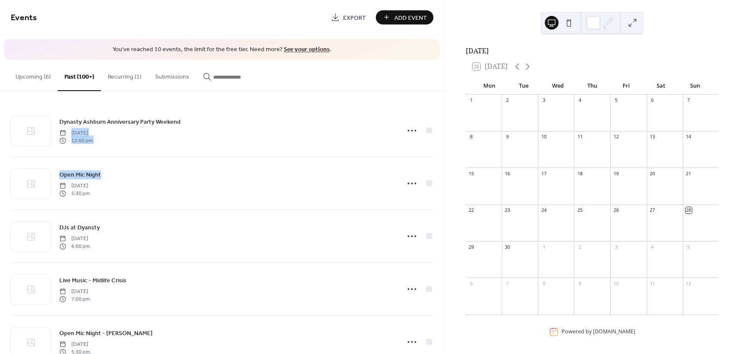
click at [76, 77] on button "Past (100+)" at bounding box center [79, 75] width 43 height 31
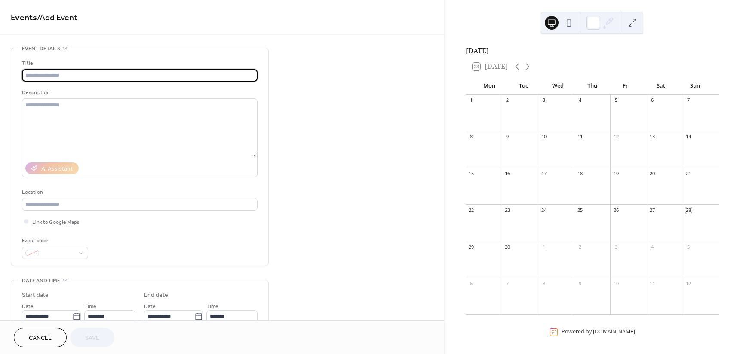
click at [53, 78] on input "text" at bounding box center [140, 75] width 236 height 12
type input "**"
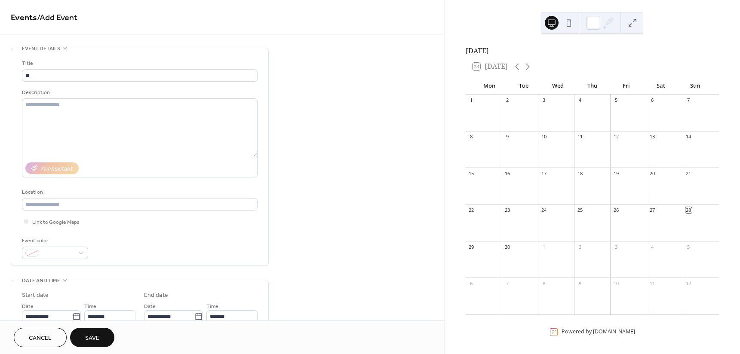
click at [102, 329] on button "Save" at bounding box center [92, 337] width 44 height 19
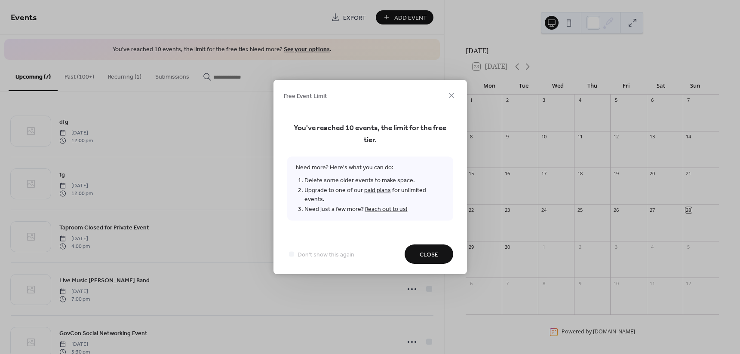
click at [380, 194] on link "paid plans" at bounding box center [377, 191] width 27 height 12
